Goal: Find specific page/section: Find specific page/section

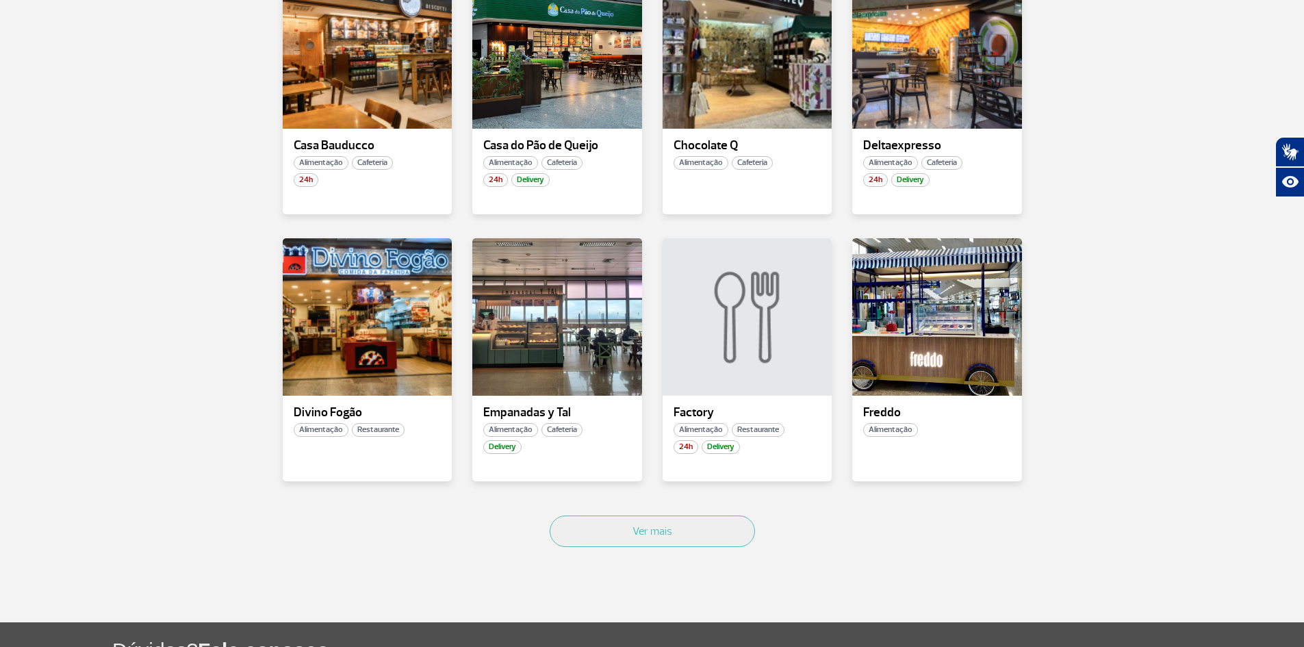
scroll to position [753, 0]
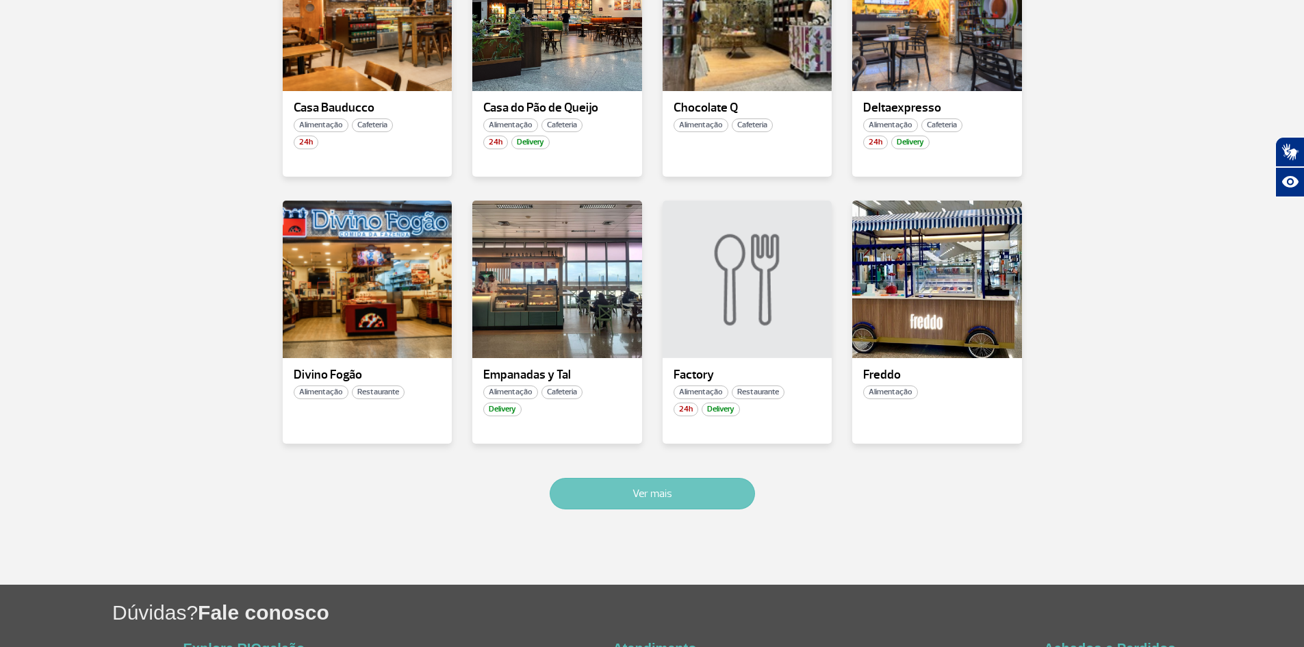
click at [666, 491] on button "Ver mais" at bounding box center [651, 493] width 205 height 31
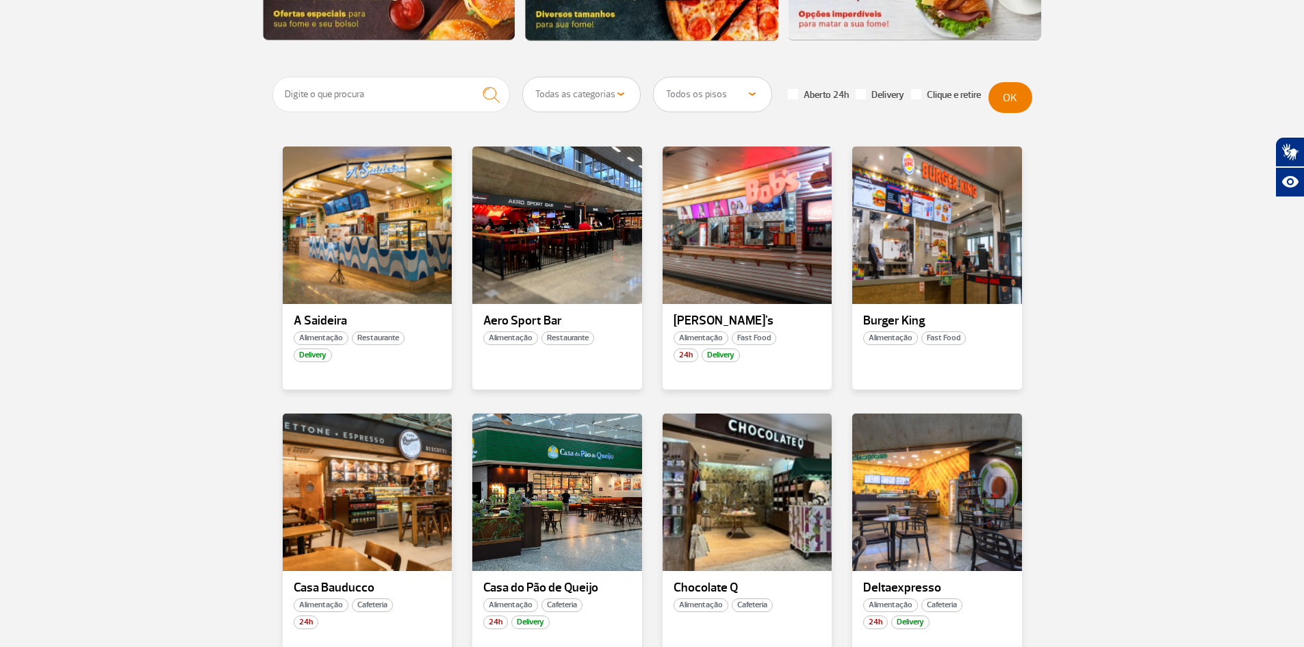
scroll to position [133, 0]
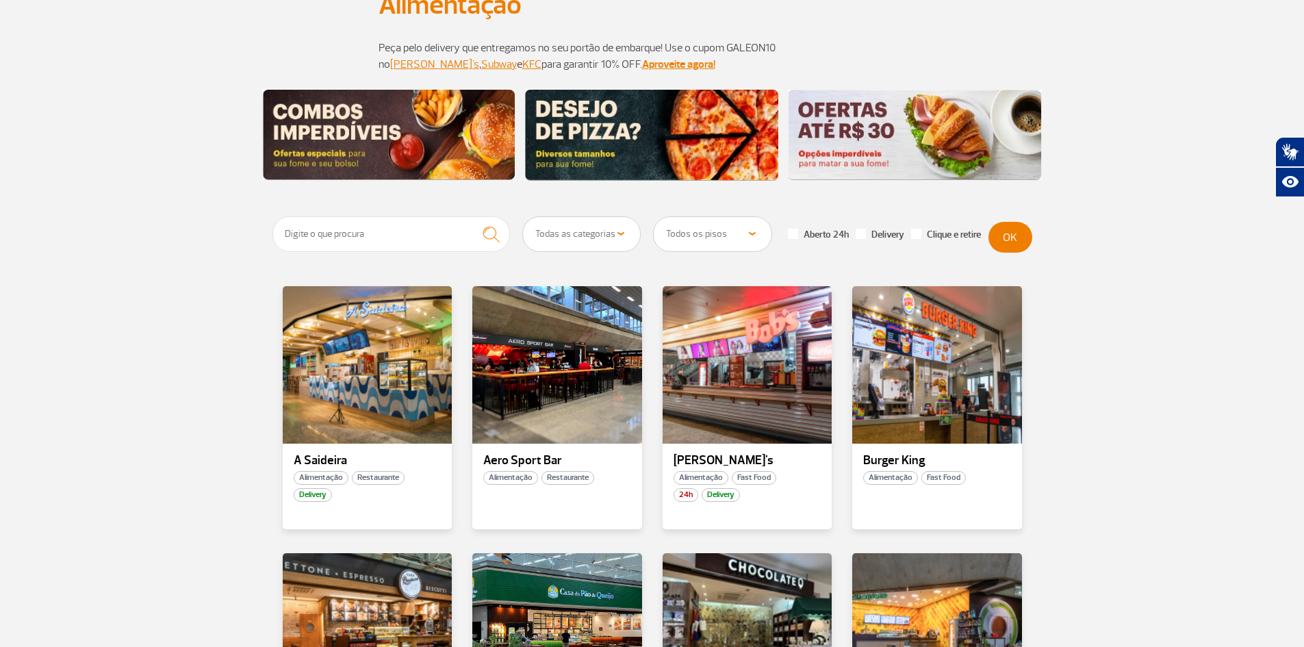
click at [618, 229] on select "Todas as categorias Cafeteria Fast Food Restaurante Souvenir Conveniência" at bounding box center [582, 234] width 118 height 34
click at [523, 217] on select "Todas as categorias Cafeteria Fast Food Restaurante Souvenir Conveniência" at bounding box center [582, 234] width 118 height 34
click at [1007, 233] on button "OK" at bounding box center [1010, 237] width 44 height 31
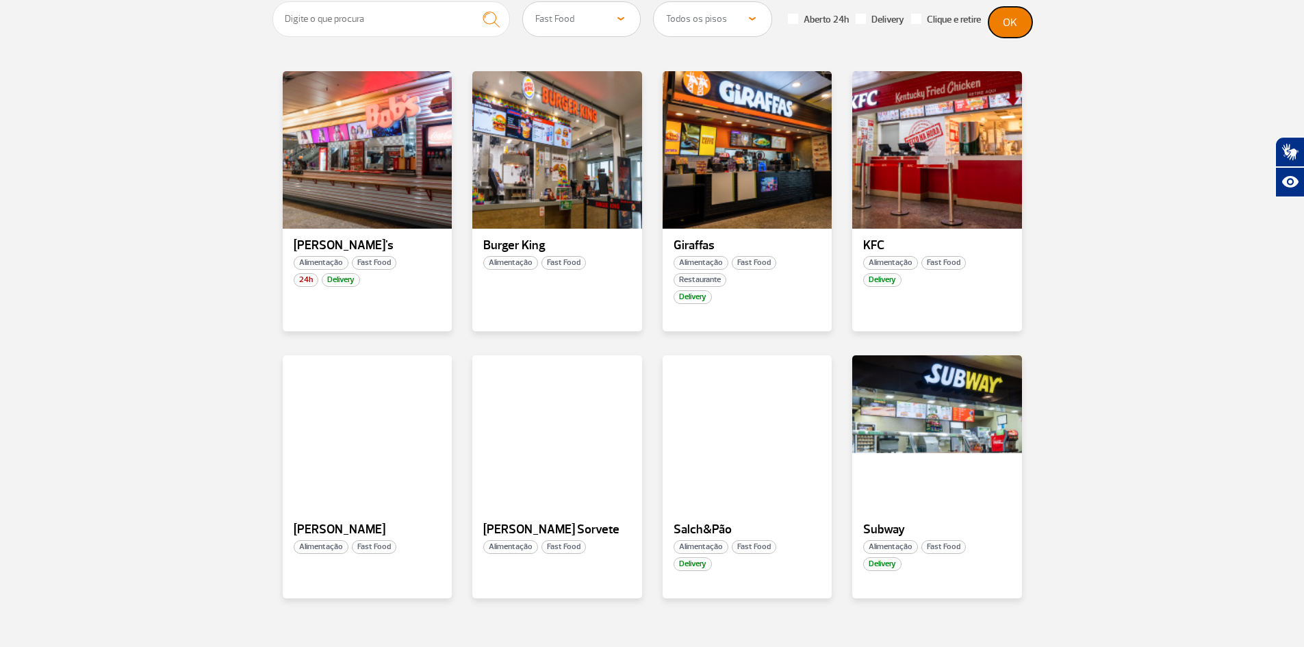
scroll to position [0, 0]
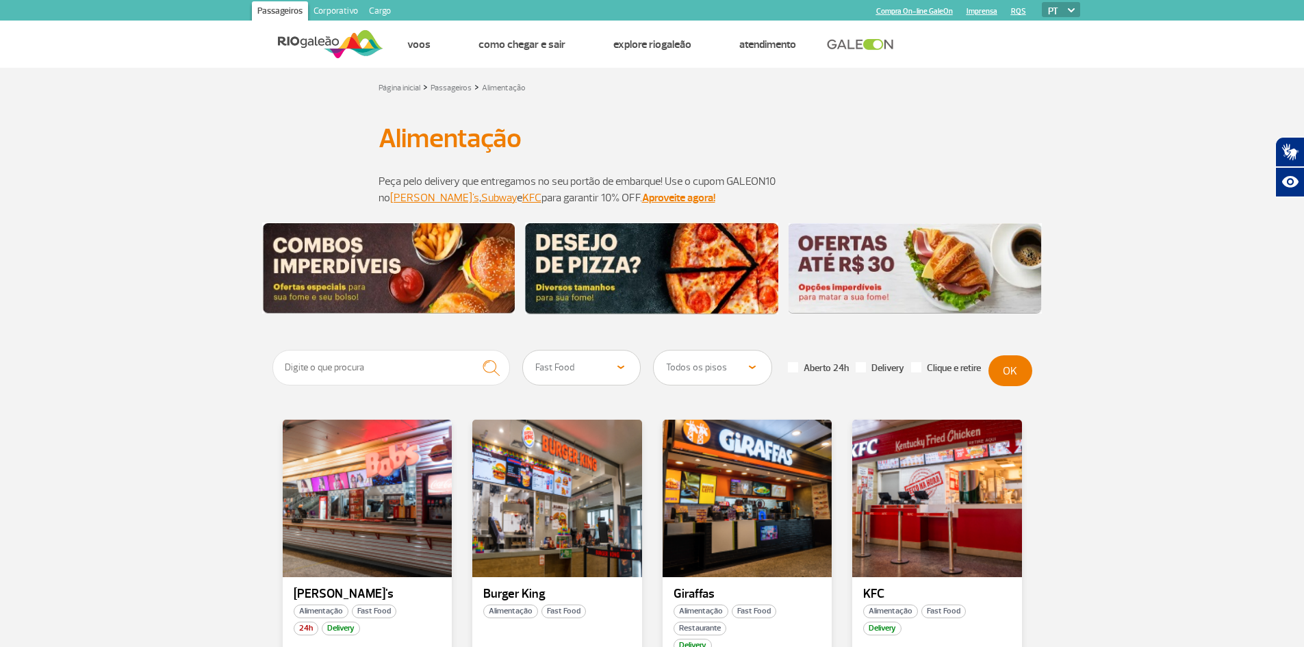
click at [618, 364] on select "Todas as categorias Cafeteria Fast Food Restaurante Souvenir Conveniência" at bounding box center [582, 367] width 118 height 34
select select "23"
click at [523, 350] on select "Todas as categorias Cafeteria Fast Food Restaurante Souvenir Conveniência" at bounding box center [582, 367] width 118 height 34
click at [1014, 372] on button "OK" at bounding box center [1010, 370] width 44 height 31
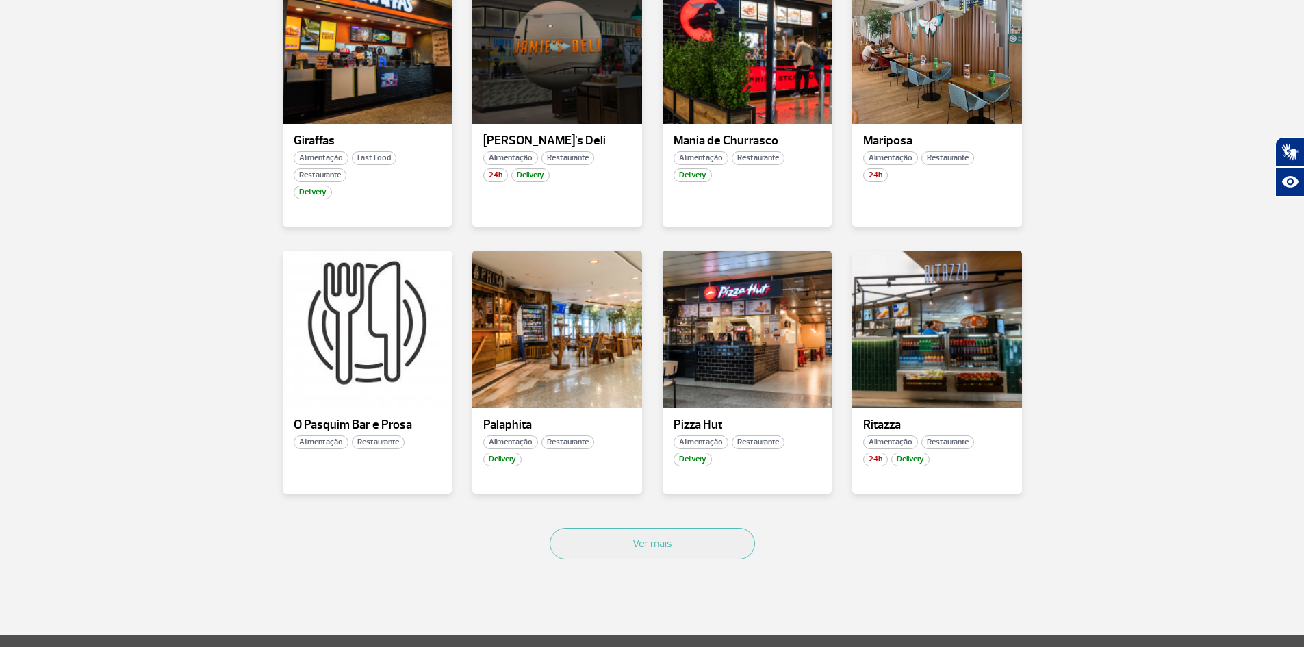
scroll to position [753, 0]
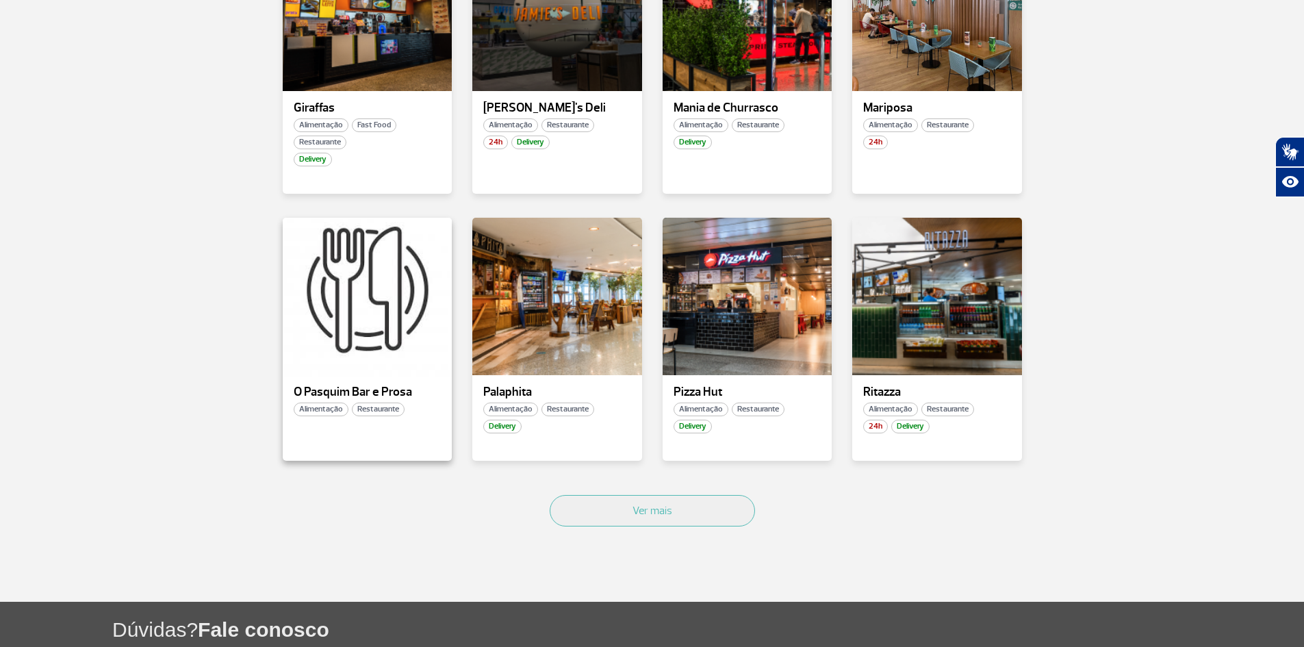
click at [363, 333] on div at bounding box center [367, 296] width 172 height 161
